Goal: Task Accomplishment & Management: Use online tool/utility

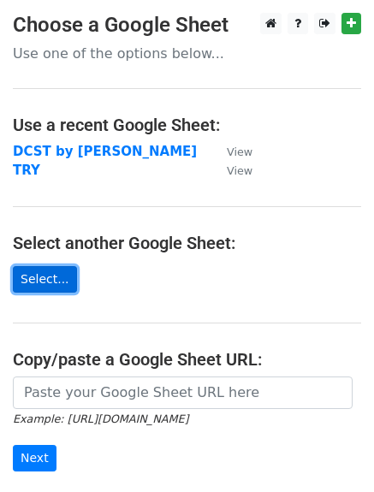
click at [41, 275] on link "Select..." at bounding box center [45, 279] width 64 height 27
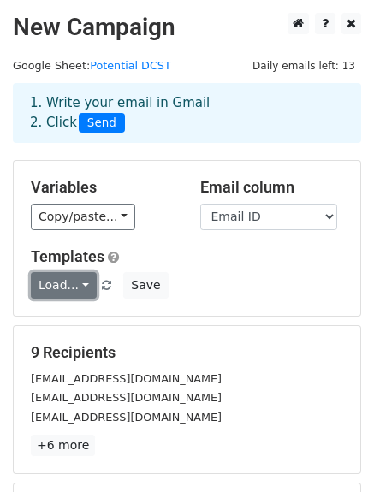
click at [71, 285] on link "Load..." at bounding box center [64, 285] width 66 height 27
click at [223, 266] on div "Templates Load... DCST Save" at bounding box center [187, 273] width 338 height 52
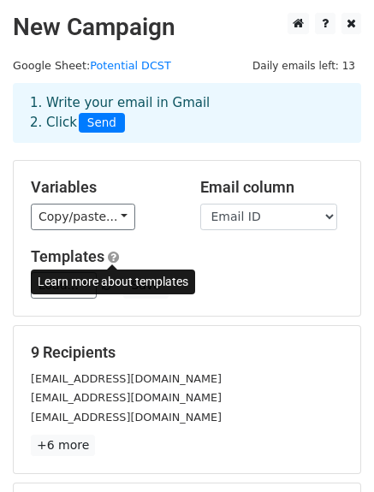
click at [108, 256] on span at bounding box center [113, 257] width 11 height 13
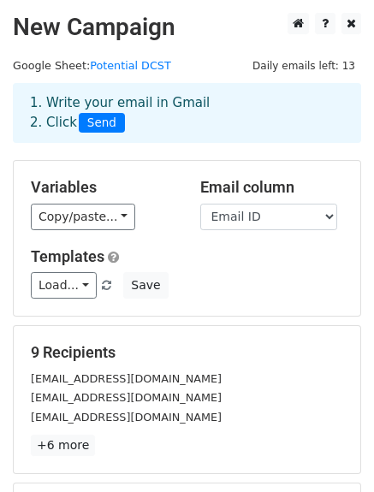
click at [161, 225] on div "Copy/paste... {{Name}} {{Ministries}} {{Designation}} {{Email ID}} {{Title }} {…" at bounding box center [103, 217] width 144 height 27
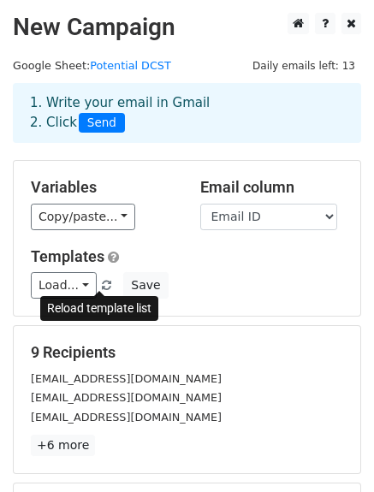
click at [102, 281] on span at bounding box center [106, 286] width 9 height 11
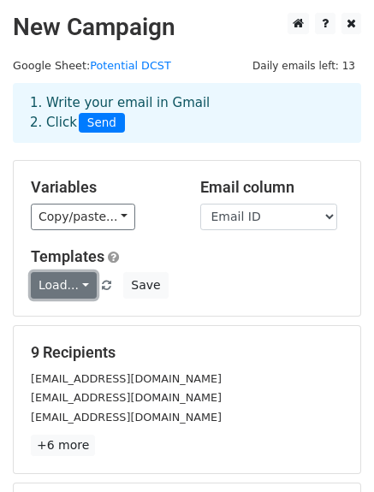
click at [84, 285] on link "Load..." at bounding box center [64, 285] width 66 height 27
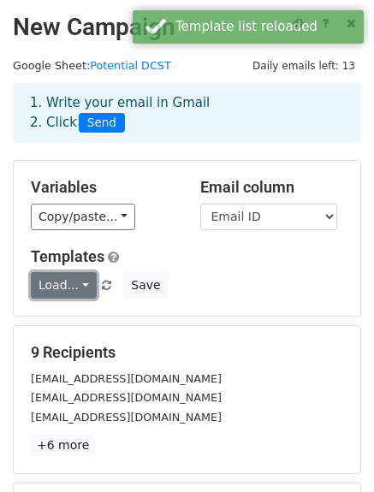
click at [84, 285] on link "Load..." at bounding box center [64, 285] width 66 height 27
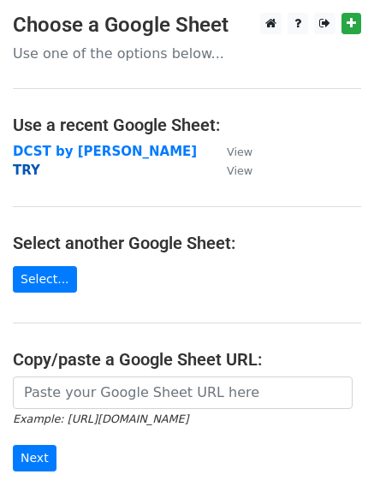
click at [22, 174] on strong "TRY" at bounding box center [26, 170] width 27 height 15
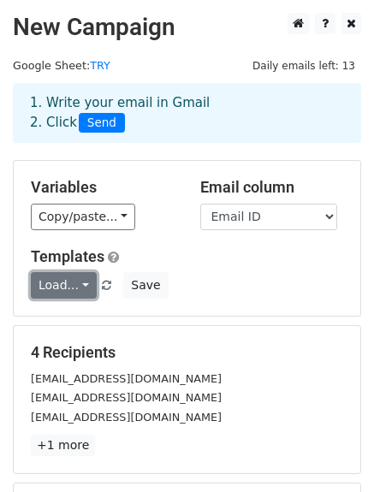
click at [52, 285] on link "Load..." at bounding box center [64, 285] width 66 height 27
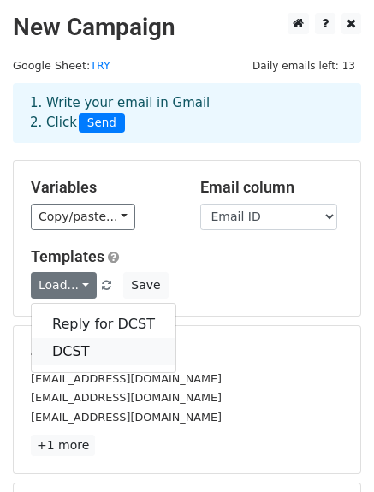
click at [77, 349] on link "DCST" at bounding box center [104, 351] width 144 height 27
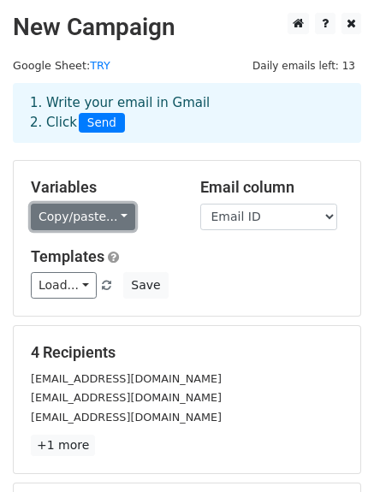
click at [68, 222] on link "Copy/paste..." at bounding box center [83, 217] width 104 height 27
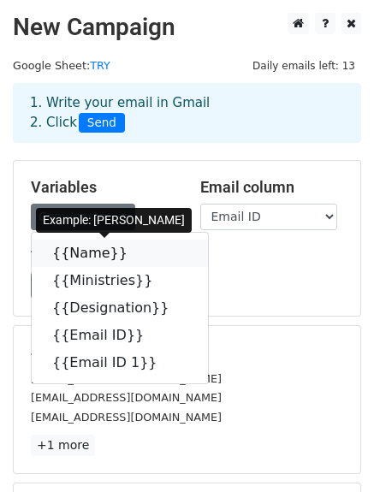
click at [75, 257] on link "{{Name}}" at bounding box center [120, 253] width 176 height 27
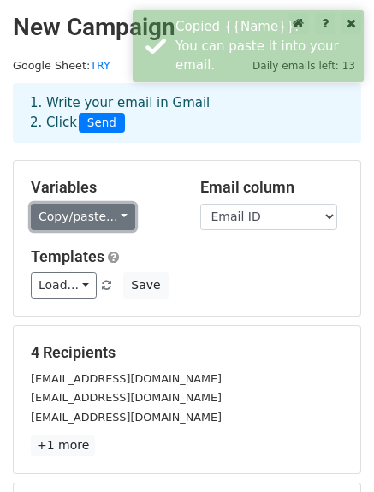
click at [58, 225] on link "Copy/paste..." at bounding box center [83, 217] width 104 height 27
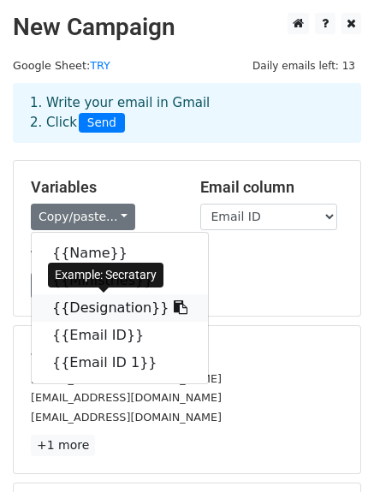
click at [68, 304] on link "{{Designation}}" at bounding box center [120, 307] width 176 height 27
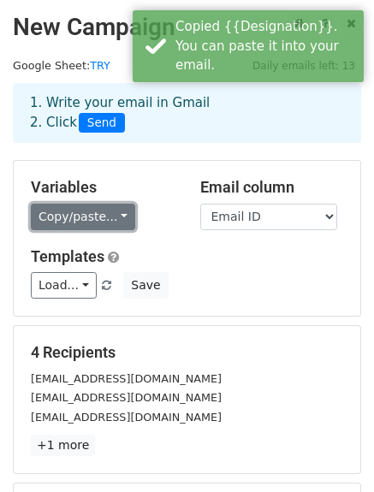
click at [57, 210] on link "Copy/paste..." at bounding box center [83, 217] width 104 height 27
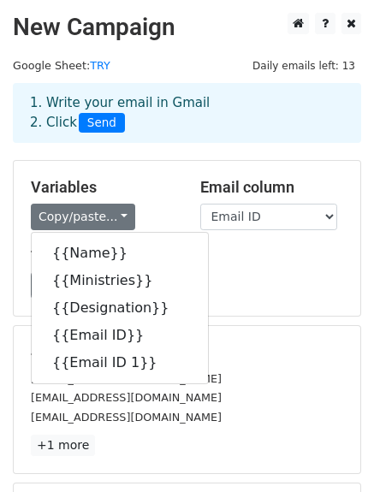
click at [77, 167] on div "Variables Copy/paste... {{Name}} {{Ministries}} {{Designation}} {{Email ID}} {{…" at bounding box center [187, 238] width 346 height 155
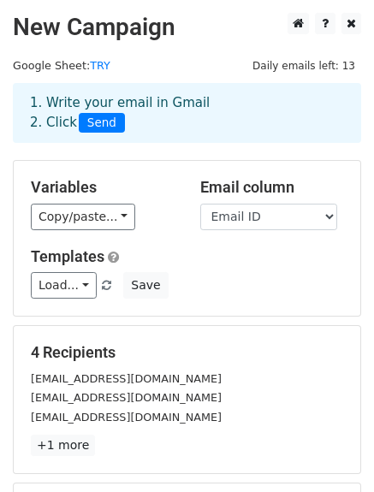
scroll to position [237, 0]
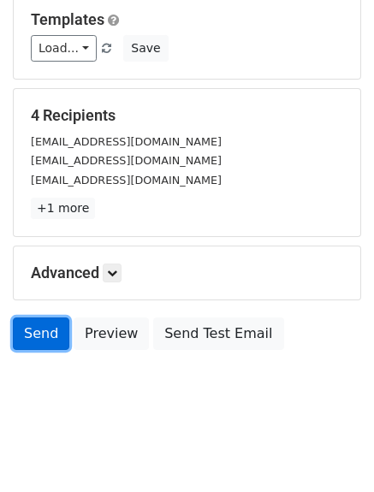
click at [27, 323] on link "Send" at bounding box center [41, 333] width 56 height 33
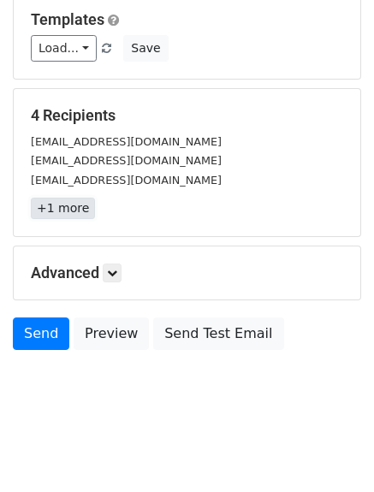
click at [64, 203] on link "+1 more" at bounding box center [63, 208] width 64 height 21
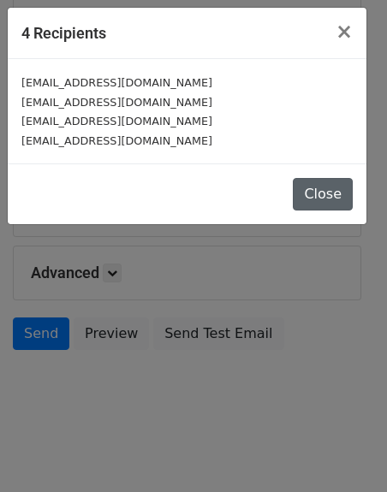
drag, startPoint x: 297, startPoint y: 189, endPoint x: 311, endPoint y: 192, distance: 14.9
click at [311, 192] on div "Close" at bounding box center [187, 193] width 358 height 61
click at [311, 192] on button "Close" at bounding box center [323, 194] width 60 height 33
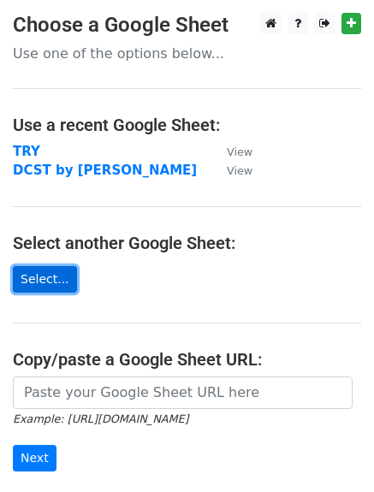
click at [43, 271] on link "Select..." at bounding box center [45, 279] width 64 height 27
click at [38, 278] on link "Select..." at bounding box center [45, 279] width 64 height 27
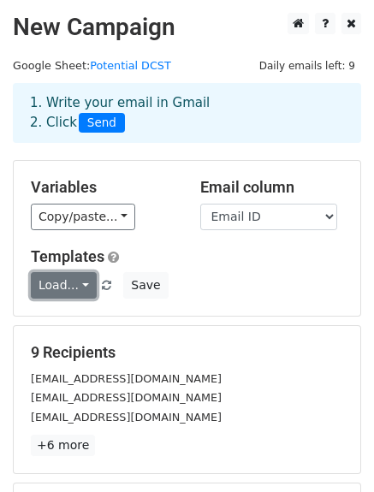
click at [85, 285] on link "Load..." at bounding box center [64, 285] width 66 height 27
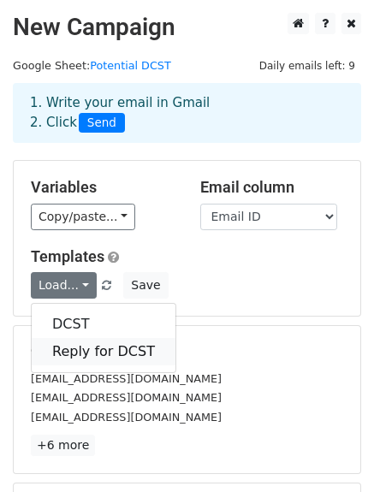
click at [84, 345] on link "Reply for DCST" at bounding box center [104, 351] width 144 height 27
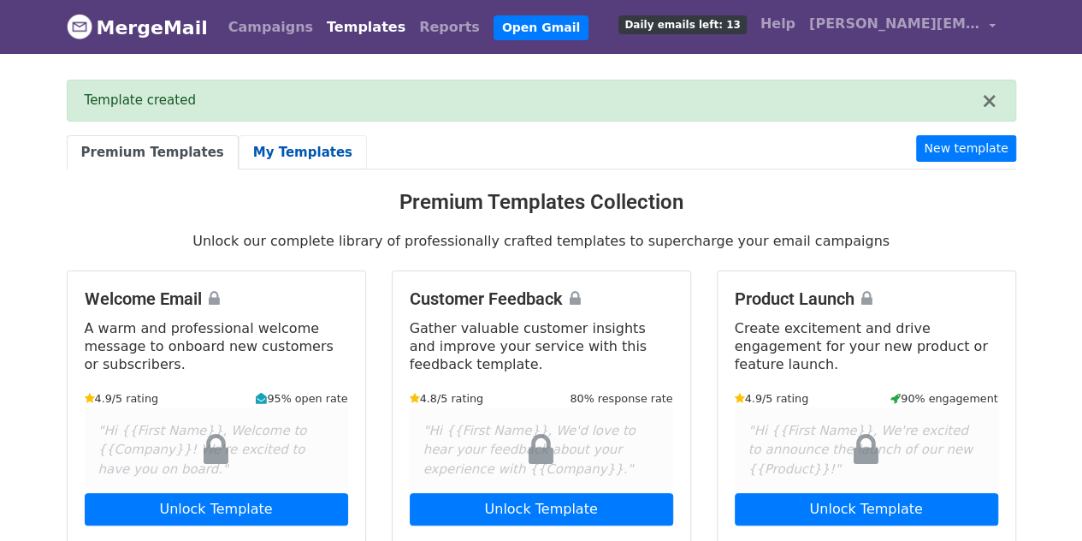
click at [241, 155] on link "My Templates" at bounding box center [303, 152] width 128 height 35
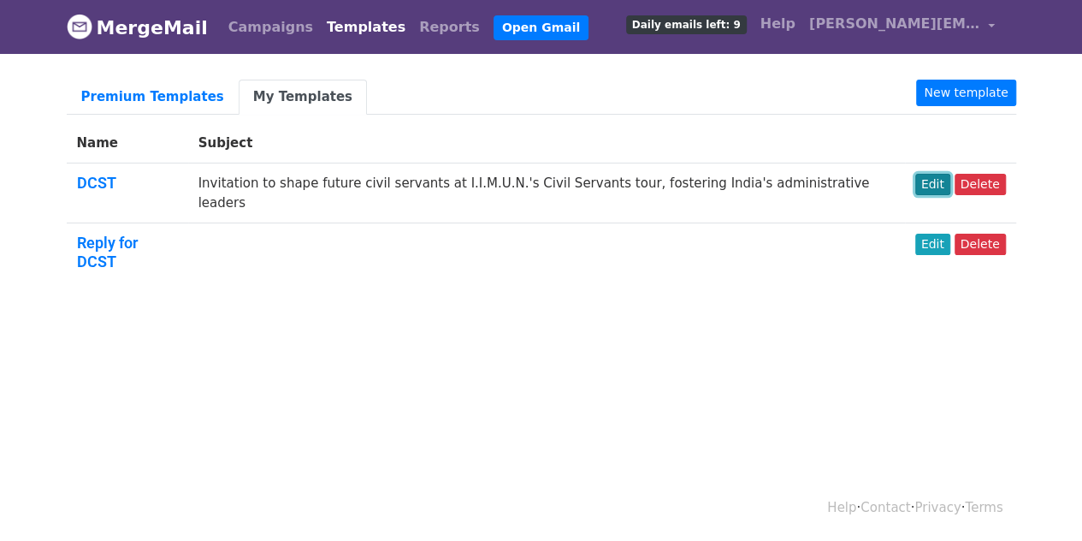
click at [944, 181] on link "Edit" at bounding box center [932, 184] width 35 height 21
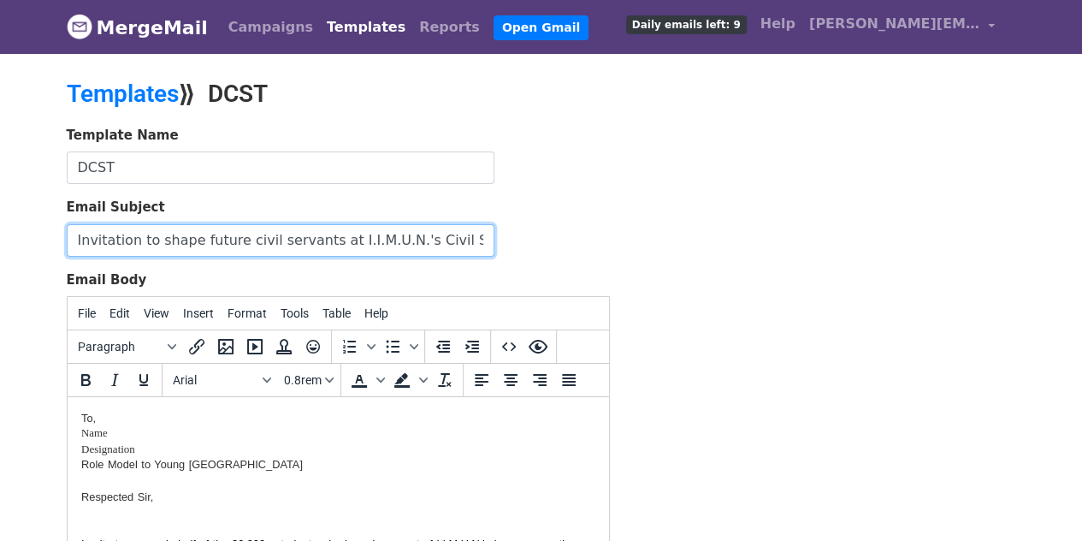
click at [298, 244] on input "Invitation to shape future civil servants at I.I.M.U.N.'s Civil Servants tour, …" at bounding box center [281, 240] width 428 height 33
